Goal: Task Accomplishment & Management: Complete application form

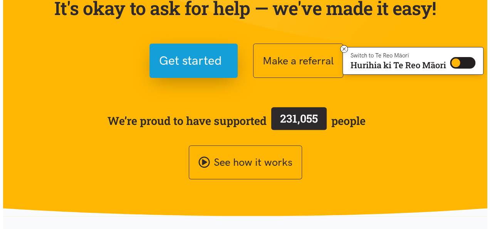
scroll to position [77, 0]
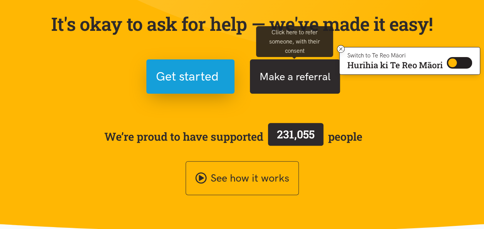
click at [277, 78] on button "Make a referral" at bounding box center [295, 76] width 90 height 34
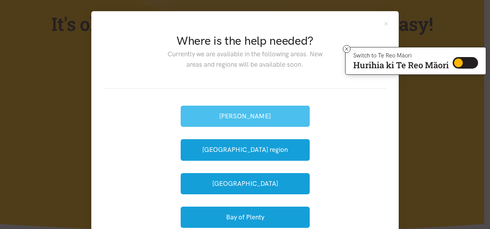
click at [244, 114] on button "[PERSON_NAME]" at bounding box center [245, 116] width 129 height 21
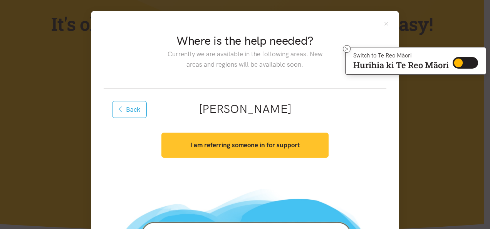
click at [230, 147] on strong "I am referring someone in for support" at bounding box center [244, 145] width 109 height 8
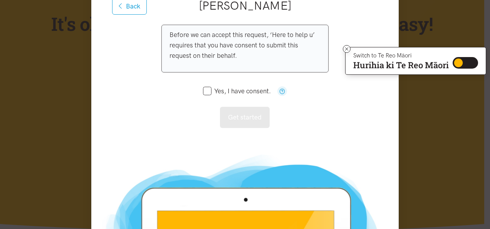
scroll to position [116, 0]
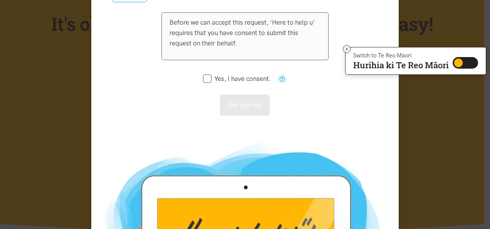
click at [205, 80] on input "Yes, I have consent." at bounding box center [237, 79] width 68 height 7
checkbox input "true"
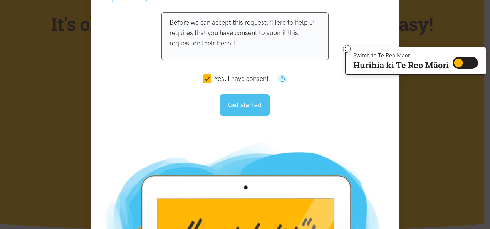
click at [231, 105] on button "Get started" at bounding box center [245, 104] width 50 height 21
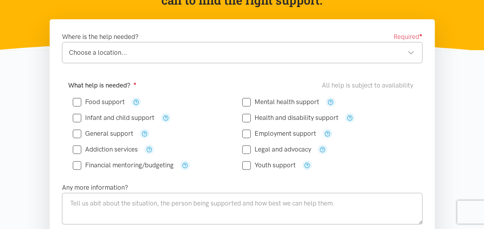
scroll to position [116, 0]
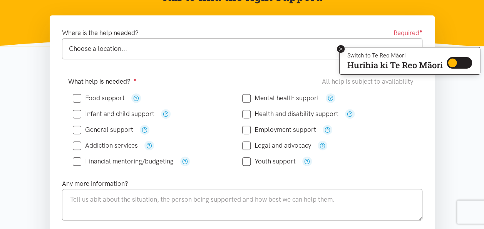
click at [341, 47] on icon at bounding box center [341, 49] width 6 height 6
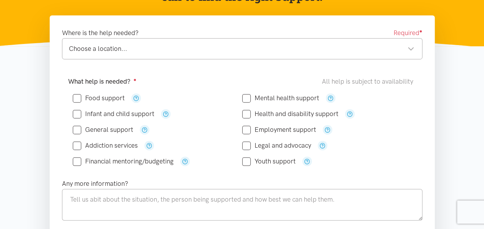
click at [412, 49] on div "Choose a location..." at bounding box center [242, 49] width 346 height 10
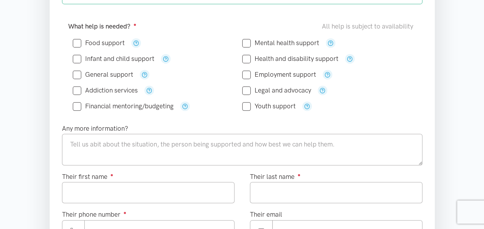
scroll to position [154, 0]
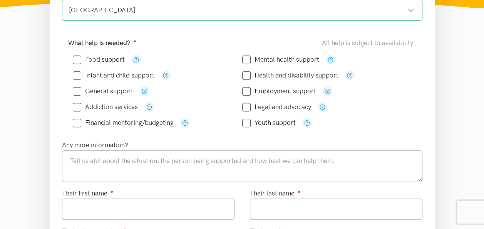
click at [76, 59] on input "Food support" at bounding box center [99, 59] width 52 height 7
checkbox input "true"
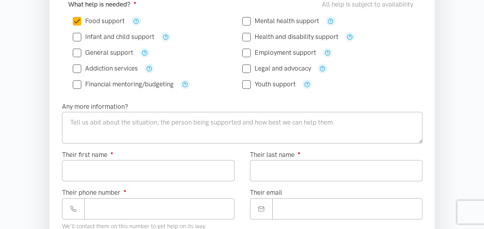
scroll to position [231, 0]
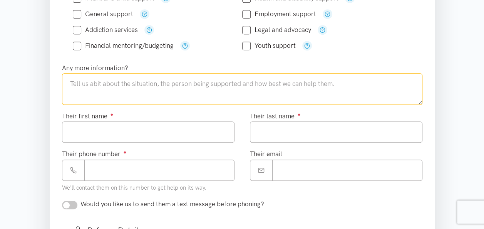
click at [82, 83] on textarea at bounding box center [242, 89] width 361 height 32
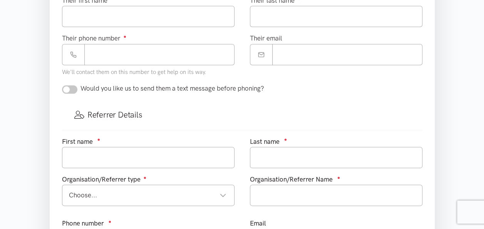
scroll to position [385, 0]
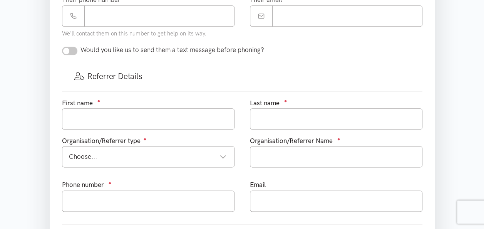
click at [64, 50] on input "checkbox" at bounding box center [69, 51] width 15 height 8
checkbox input "true"
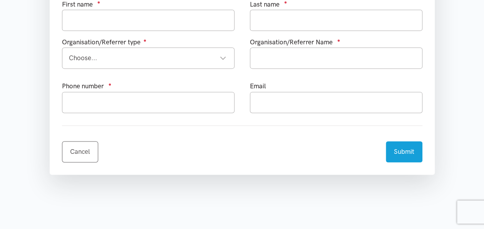
scroll to position [501, 0]
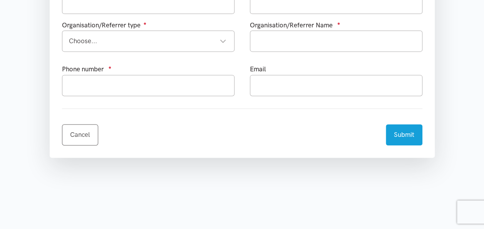
drag, startPoint x: 378, startPoint y: 146, endPoint x: 222, endPoint y: 131, distance: 156.7
click at [222, 131] on div "Cancel Submit" at bounding box center [242, 130] width 361 height 30
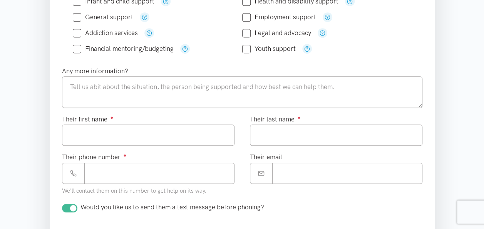
scroll to position [193, 0]
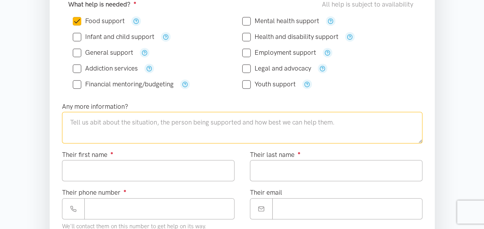
click at [75, 118] on textarea at bounding box center [242, 128] width 361 height 32
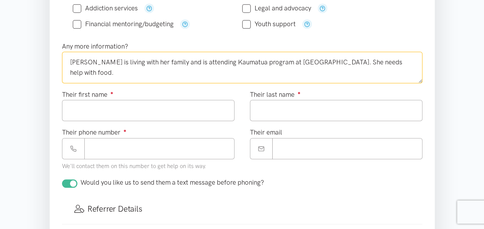
scroll to position [270, 0]
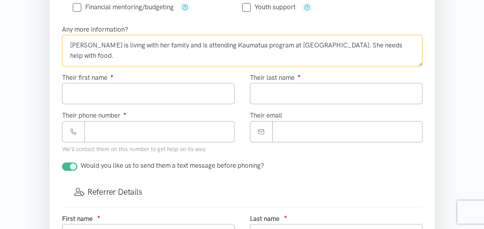
type textarea "Saras is living with her family and is attending Kaumatua program at Kaute Pasi…"
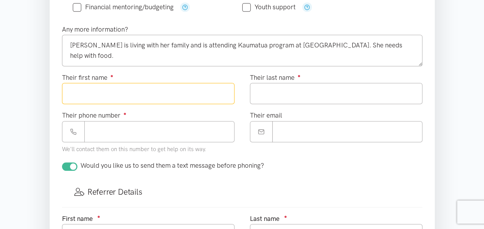
click at [102, 96] on input "Their first name ●" at bounding box center [148, 93] width 173 height 21
type input "*********"
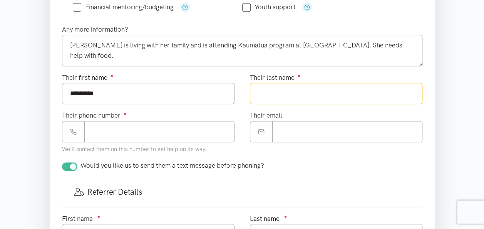
click at [278, 94] on input "Their last name ●" at bounding box center [336, 93] width 173 height 21
type input "****"
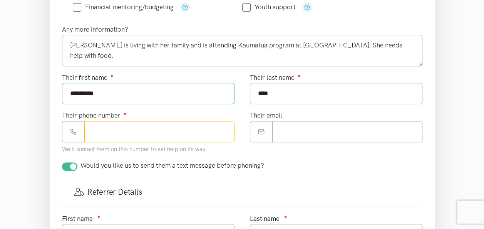
click at [101, 128] on input "Their phone number ●" at bounding box center [159, 131] width 150 height 21
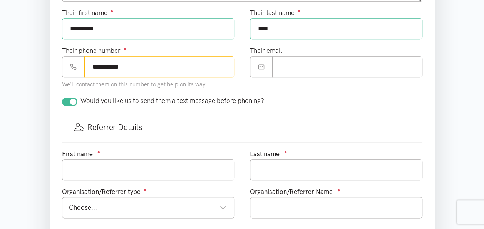
scroll to position [347, 0]
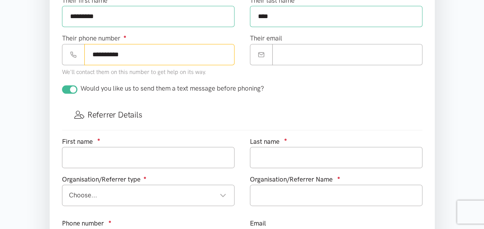
type input "**********"
click at [106, 153] on input "text" at bounding box center [148, 157] width 173 height 21
type input "Pram"
click at [270, 156] on input "text" at bounding box center [336, 157] width 173 height 21
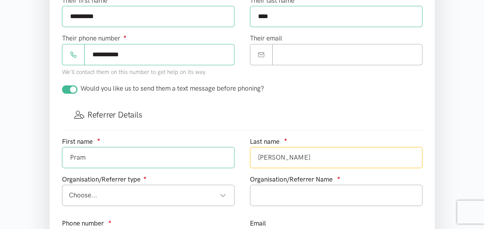
click at [222, 192] on div "Choose..." at bounding box center [148, 195] width 158 height 10
type input "Maharaj"
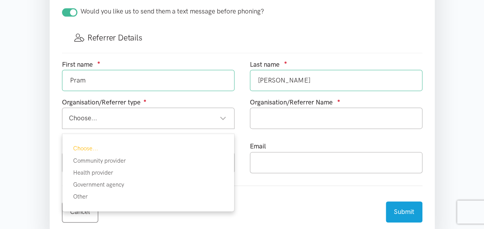
scroll to position [462, 0]
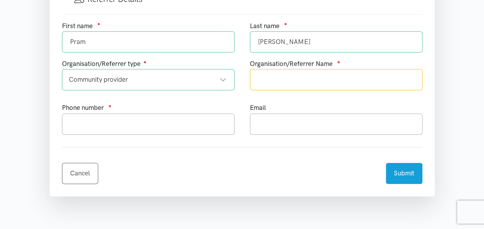
click at [269, 78] on input "text" at bounding box center [336, 79] width 173 height 21
type input "Kaute Pasifika"
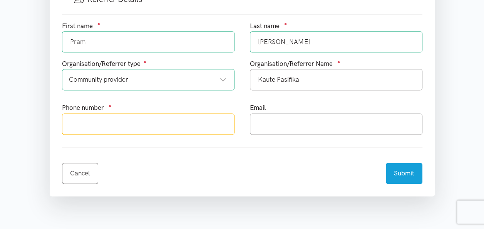
click at [108, 119] on input "text" at bounding box center [148, 123] width 173 height 21
type input "0225883115"
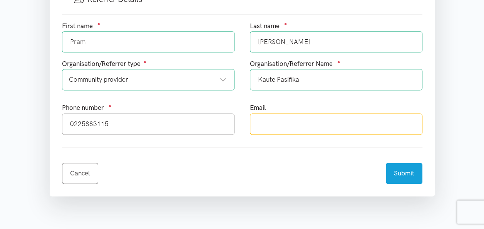
click at [274, 120] on input "text" at bounding box center [336, 123] width 173 height 21
type input "pram.maharaj@kautepasifika.co.nz"
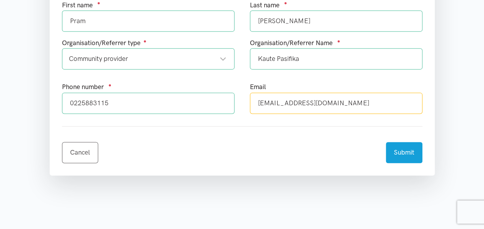
scroll to position [501, 0]
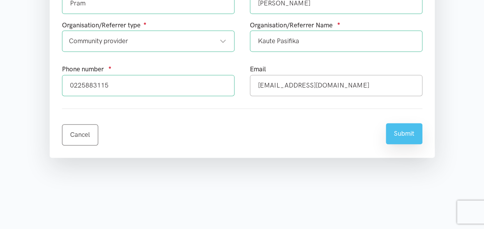
click at [403, 131] on button "Submit" at bounding box center [404, 133] width 37 height 21
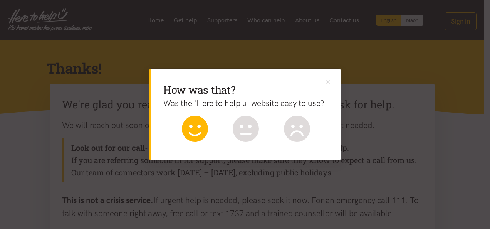
click at [194, 131] on icon at bounding box center [195, 129] width 26 height 26
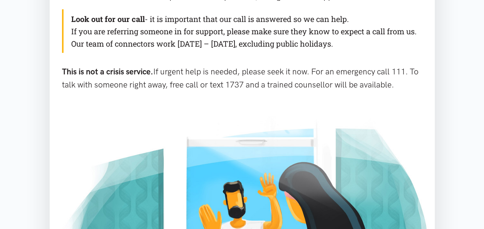
scroll to position [89, 0]
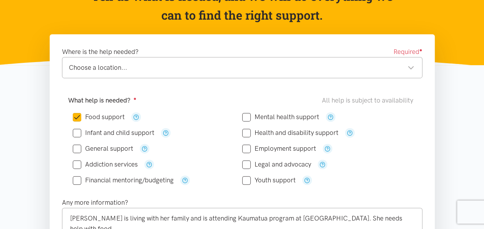
scroll to position [77, 0]
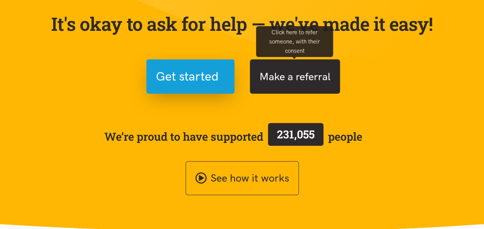
click at [275, 77] on button "Make a referral" at bounding box center [295, 76] width 90 height 34
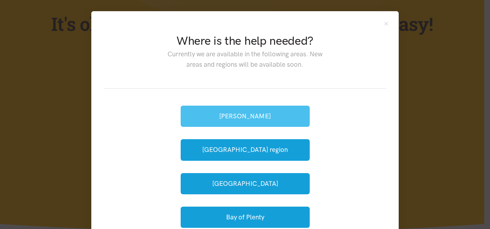
click at [235, 112] on button "[PERSON_NAME]" at bounding box center [245, 116] width 129 height 21
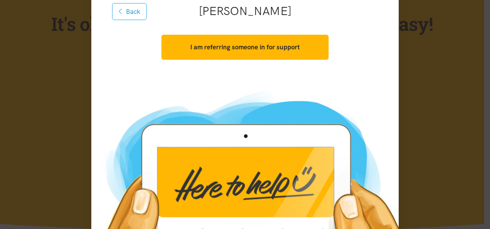
scroll to position [116, 0]
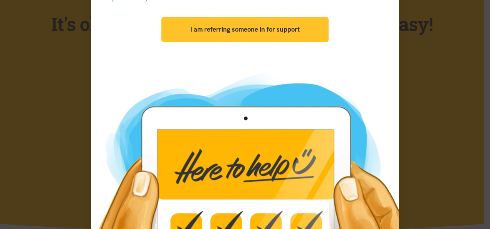
click at [227, 32] on strong "I am referring someone in for support" at bounding box center [244, 29] width 109 height 8
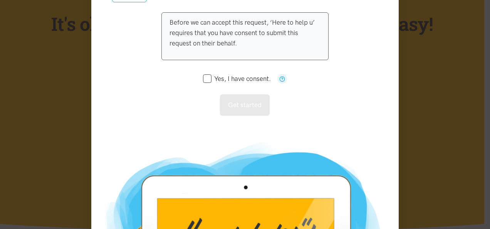
click at [205, 79] on input "Yes, I have consent." at bounding box center [237, 79] width 68 height 7
checkbox input "true"
